Goal: Information Seeking & Learning: Learn about a topic

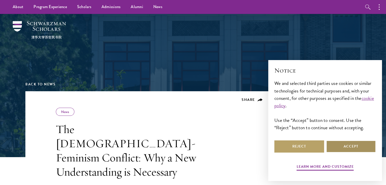
click at [336, 145] on button "Accept" at bounding box center [351, 147] width 50 height 12
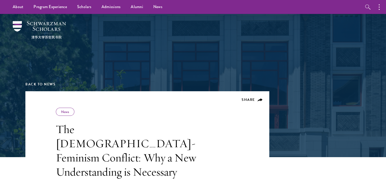
click at [384, 50] on div at bounding box center [193, 85] width 386 height 143
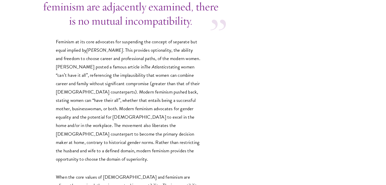
scroll to position [1461, 0]
click at [25, 59] on div "Schwarzman Scholars worked together to create an academic journal, reflecting t…" at bounding box center [147, 41] width 244 height 2561
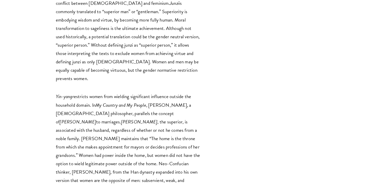
scroll to position [1045, 0]
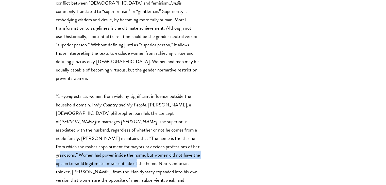
drag, startPoint x: 86, startPoint y: 47, endPoint x: 175, endPoint y: 58, distance: 89.2
click at [175, 92] on p "Yin-yang restricts women from wielding significant influence outside the househ…" at bounding box center [128, 167] width 145 height 151
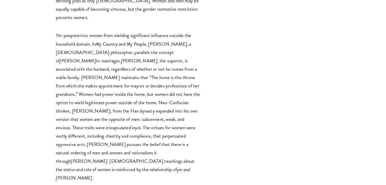
scroll to position [1116, 0]
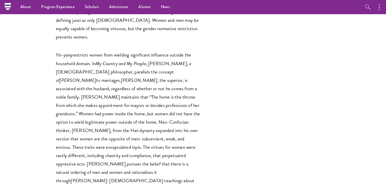
scroll to position [1086, 0]
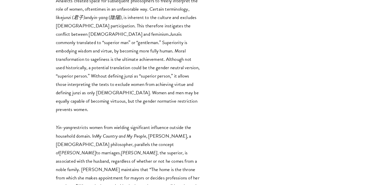
scroll to position [1015, 0]
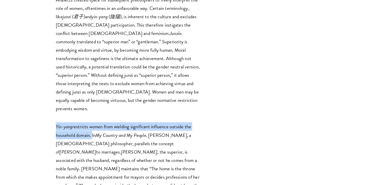
drag, startPoint x: 54, startPoint y: 28, endPoint x: 92, endPoint y: 38, distance: 39.4
copy p "Yin-yang restricts women from wielding significant influence outside the househ…"
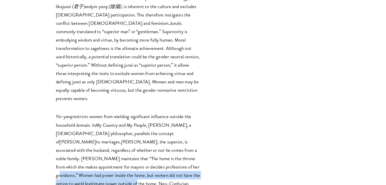
drag, startPoint x: 88, startPoint y: 69, endPoint x: 175, endPoint y: 79, distance: 87.5
click at [175, 112] on p "Yin-yang restricts women from wielding significant influence outside the househ…" at bounding box center [128, 187] width 145 height 151
copy p "Women had power inside the home, but women did not have the option to wield leg…"
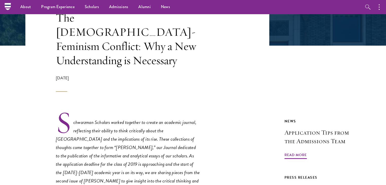
scroll to position [50, 0]
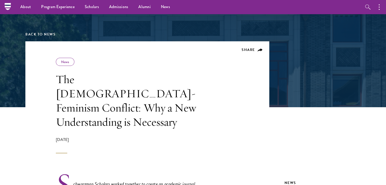
click at [199, 91] on h1 "The [DEMOGRAPHIC_DATA]-Feminism Conflict: Why a New Understanding is Necessary" at bounding box center [128, 100] width 145 height 57
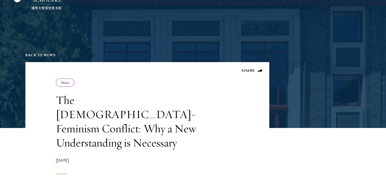
scroll to position [39, 0]
